Goal: Find specific page/section: Find specific page/section

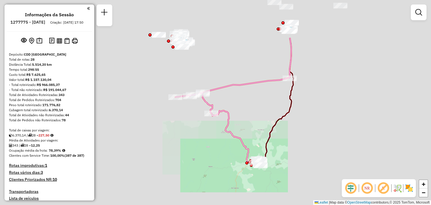
drag, startPoint x: 257, startPoint y: 116, endPoint x: 258, endPoint y: 109, distance: 7.7
click at [272, 161] on div "Janela de atendimento Grade de atendimento Capacidade Transportadoras Veículos …" at bounding box center [215, 102] width 431 height 205
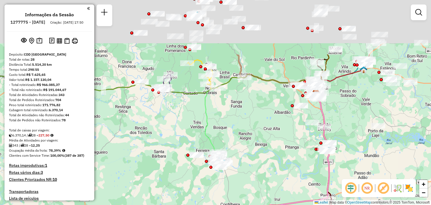
drag, startPoint x: 258, startPoint y: 119, endPoint x: 279, endPoint y: 173, distance: 58.0
click at [279, 173] on div "Janela de atendimento Grade de atendimento Capacidade Transportadoras Veículos …" at bounding box center [215, 102] width 431 height 205
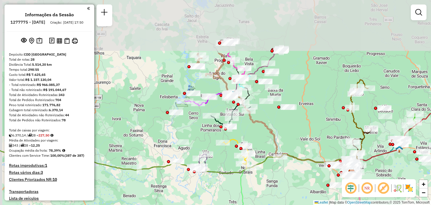
drag, startPoint x: 284, startPoint y: 156, endPoint x: 300, endPoint y: 189, distance: 36.5
click at [301, 191] on div "Janela de atendimento Grade de atendimento Capacidade Transportadoras Veículos …" at bounding box center [215, 102] width 431 height 205
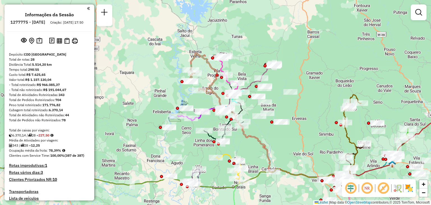
drag, startPoint x: 296, startPoint y: 148, endPoint x: 294, endPoint y: 151, distance: 3.4
click at [294, 151] on div "Janela de atendimento Grade de atendimento Capacidade Transportadoras Veículos …" at bounding box center [215, 102] width 431 height 205
